Goal: Find specific page/section: Find specific page/section

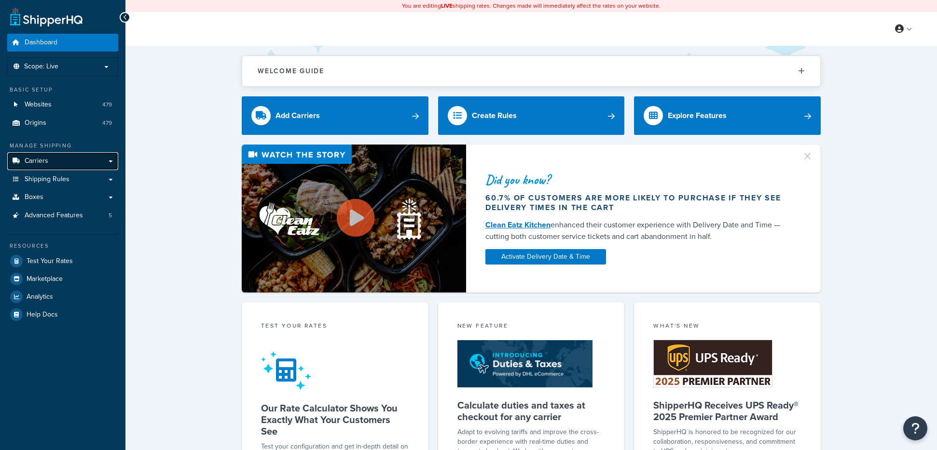
click at [55, 160] on link "Carriers" at bounding box center [62, 161] width 111 height 18
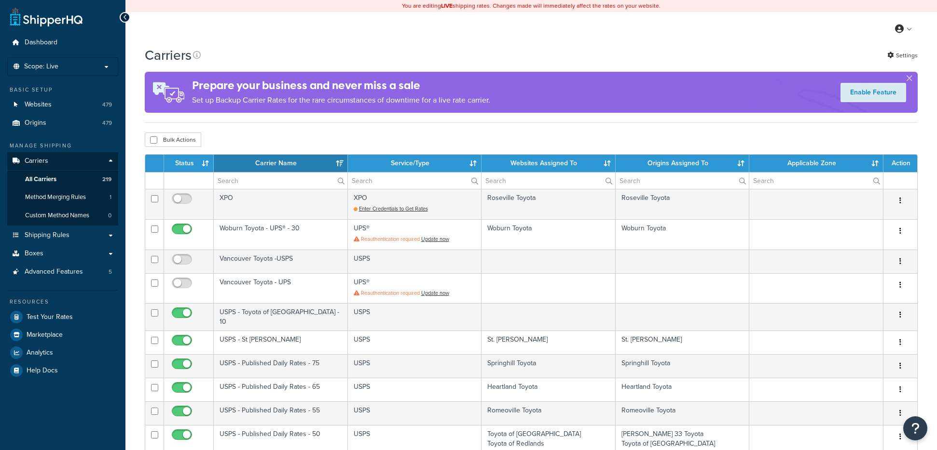
select select "15"
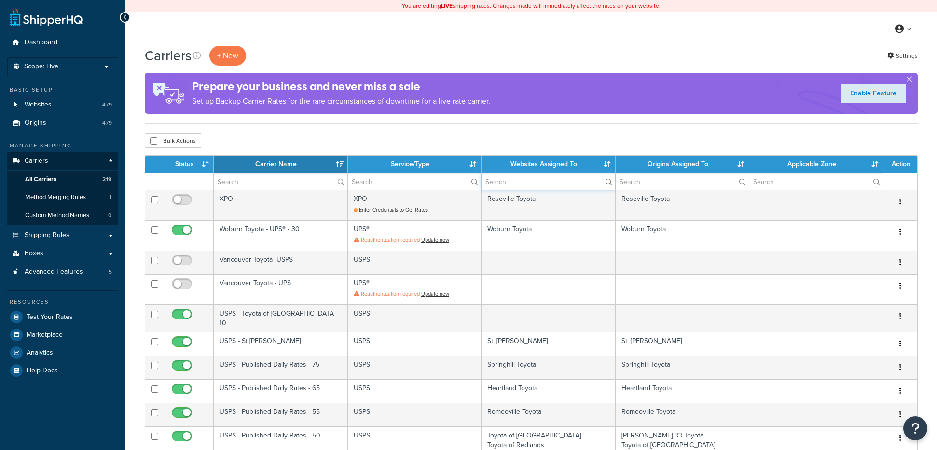
click at [567, 182] on input "text" at bounding box center [548, 182] width 134 height 16
paste input "[PERSON_NAME] Toyota"
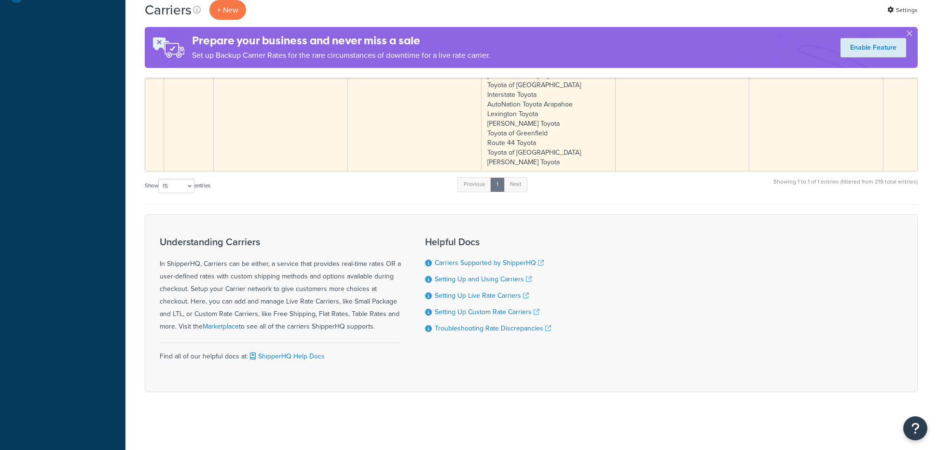
scroll to position [71, 0]
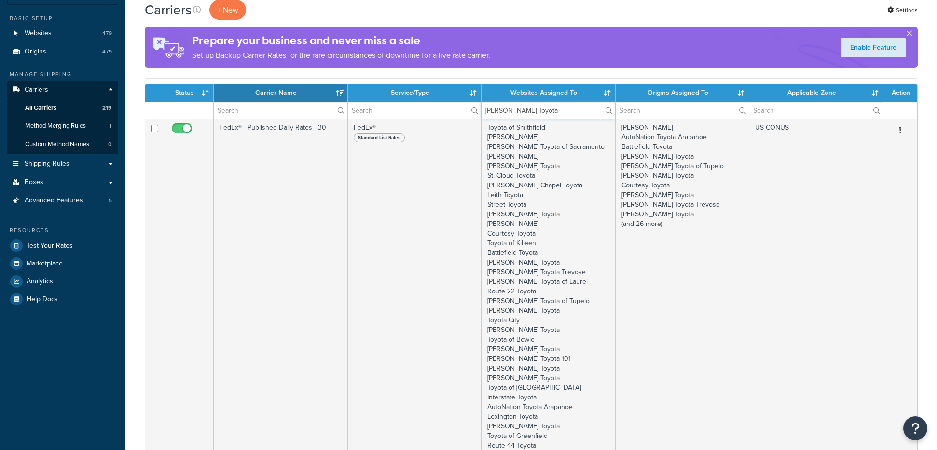
type input "[PERSON_NAME] Toyota"
